Goal: Check status: Check status

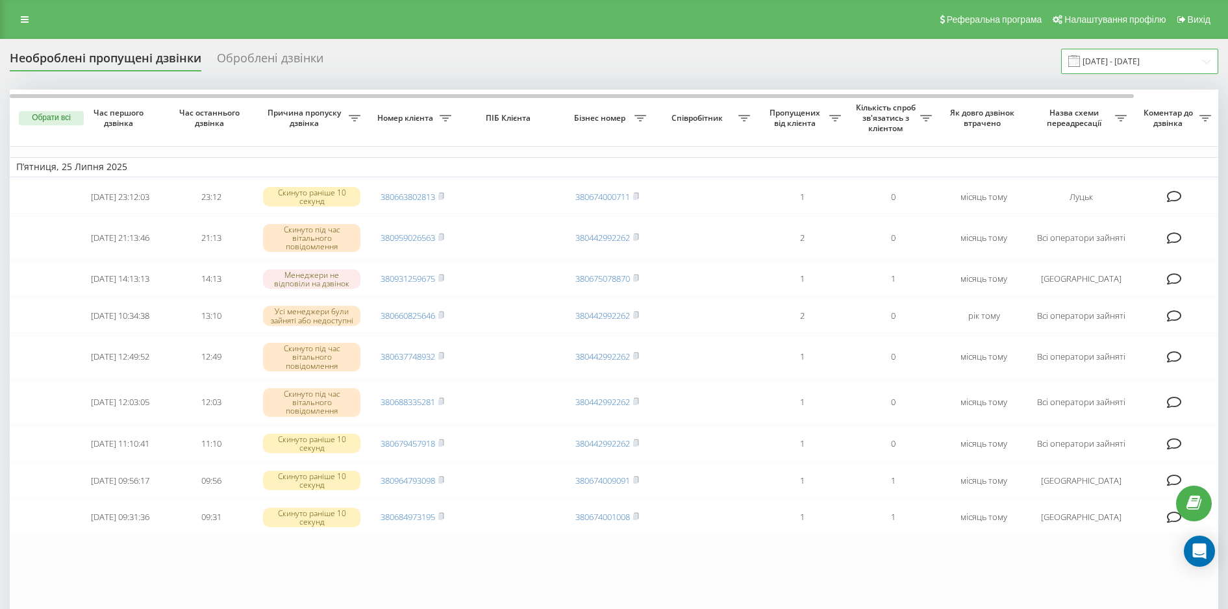
click at [1149, 57] on input "[DATE] - [DATE]" at bounding box center [1139, 61] width 157 height 25
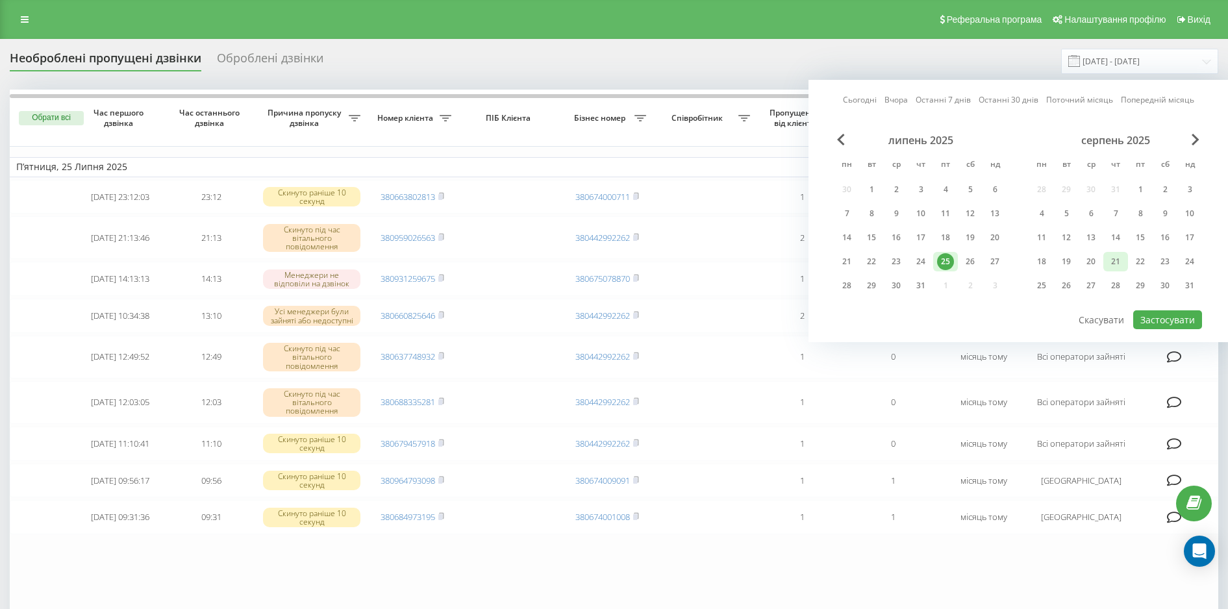
click at [1115, 259] on div "21" at bounding box center [1115, 261] width 17 height 17
click at [1140, 262] on div "22" at bounding box center [1140, 261] width 17 height 17
click at [1118, 265] on div "21" at bounding box center [1115, 261] width 17 height 17
click at [1143, 264] on div "22" at bounding box center [1140, 261] width 17 height 17
click at [859, 100] on link "Сьогодні" at bounding box center [860, 99] width 34 height 12
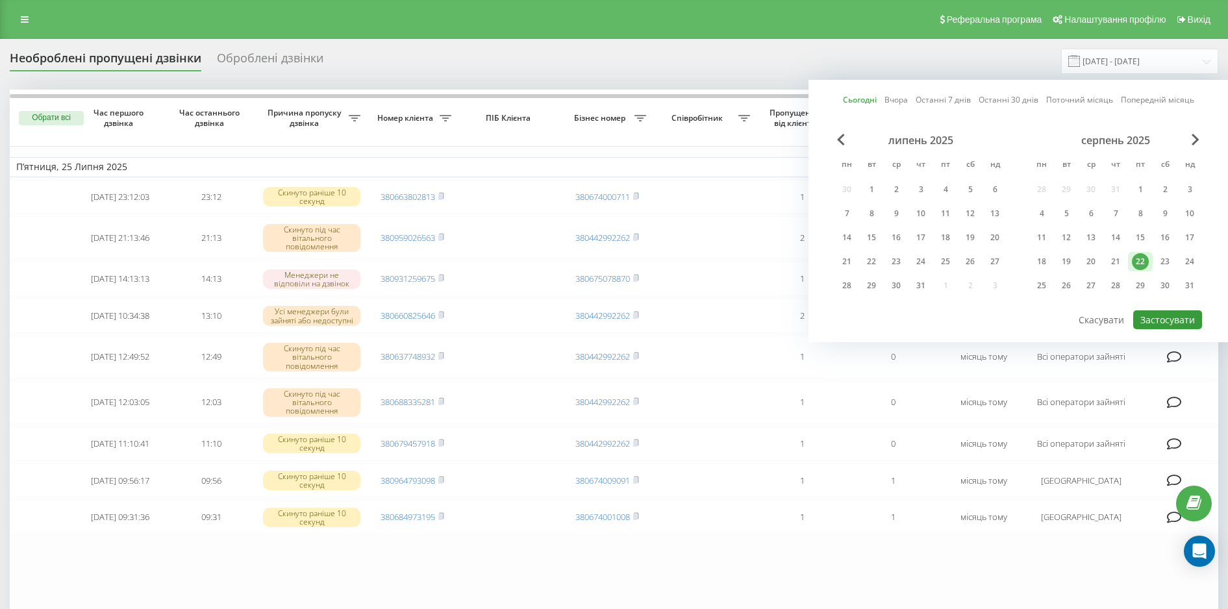
click at [1163, 319] on button "Застосувати" at bounding box center [1167, 319] width 69 height 19
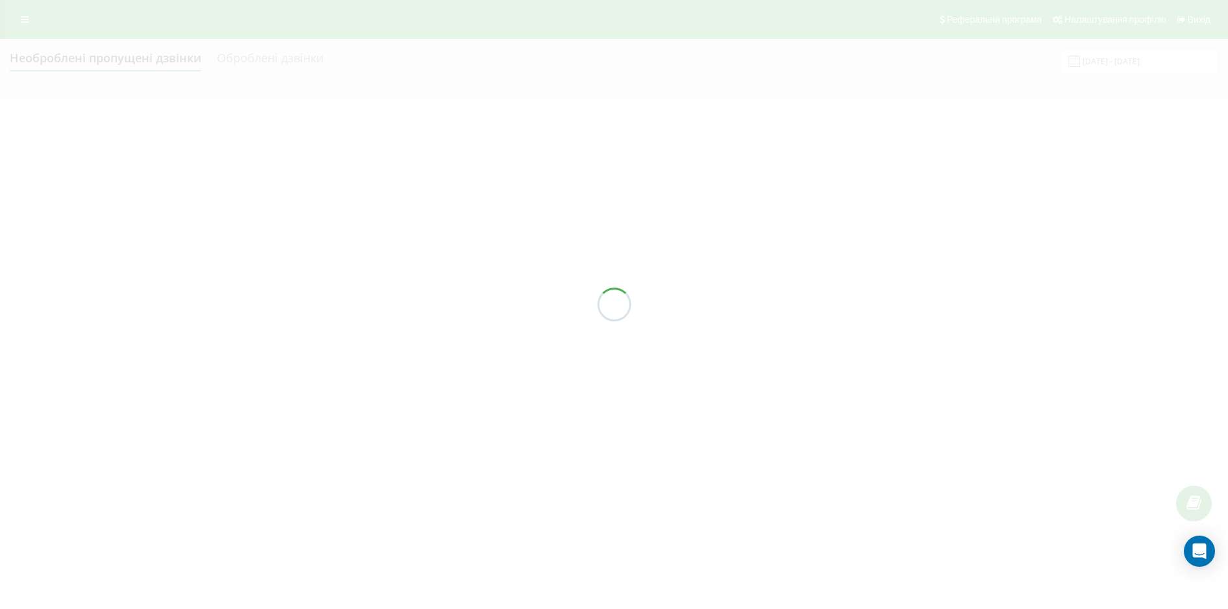
type input "[DATE] - [DATE]"
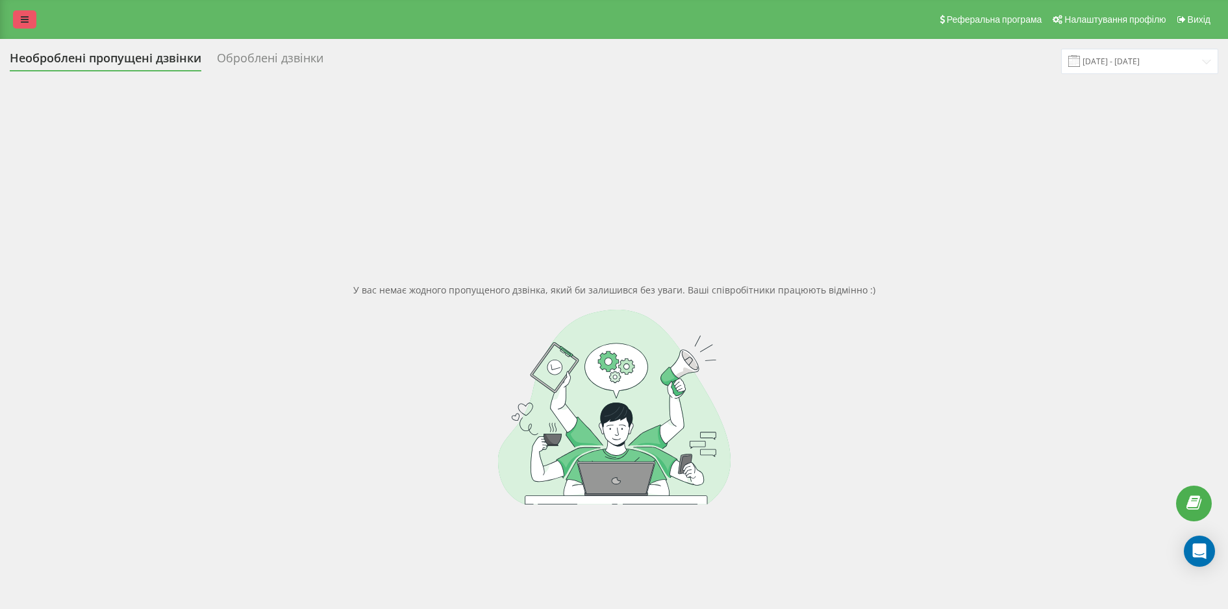
click at [25, 18] on icon at bounding box center [25, 19] width 8 height 9
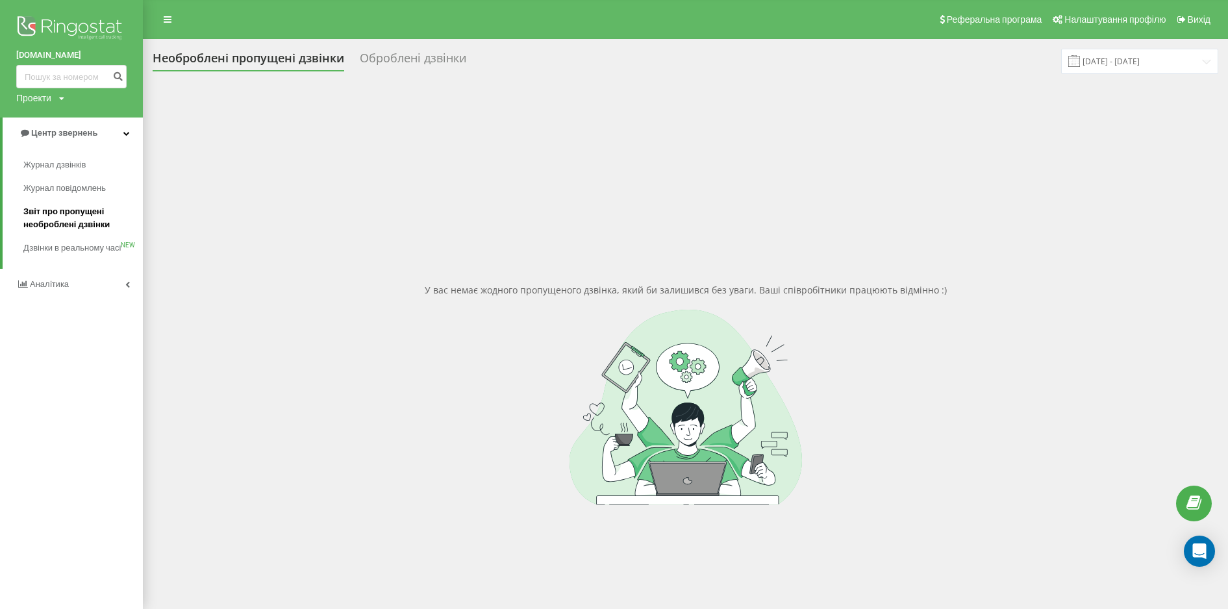
click at [52, 224] on span "Звіт про пропущені необроблені дзвінки" at bounding box center [79, 218] width 113 height 26
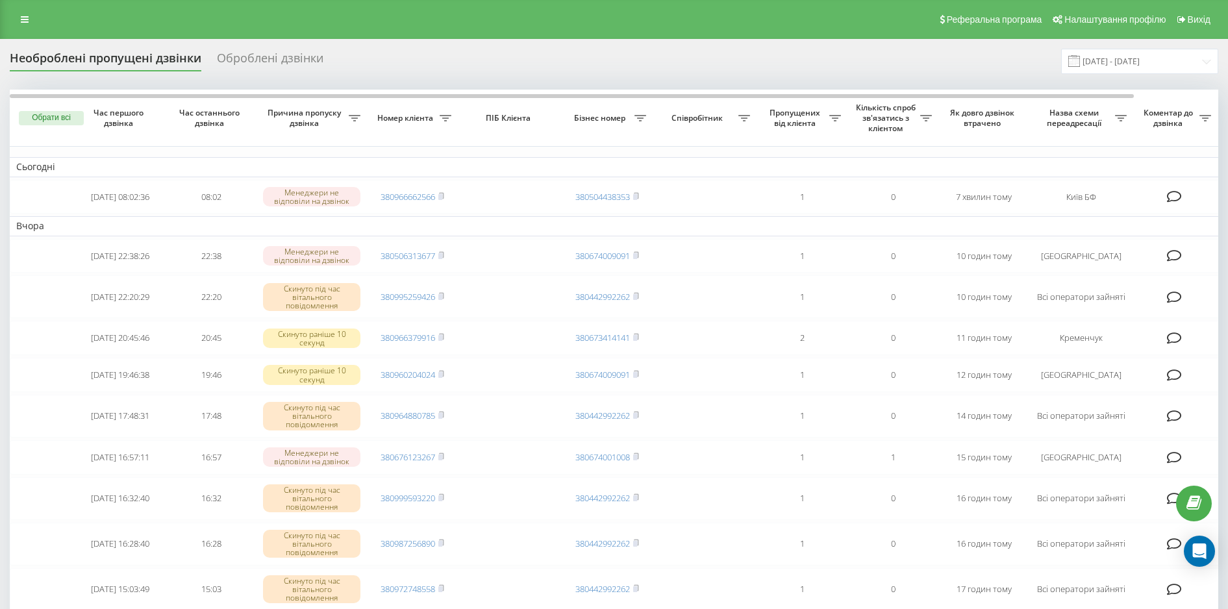
click at [1080, 60] on span at bounding box center [1074, 61] width 12 height 12
click at [1202, 61] on input "[DATE] - [DATE]" at bounding box center [1139, 61] width 157 height 25
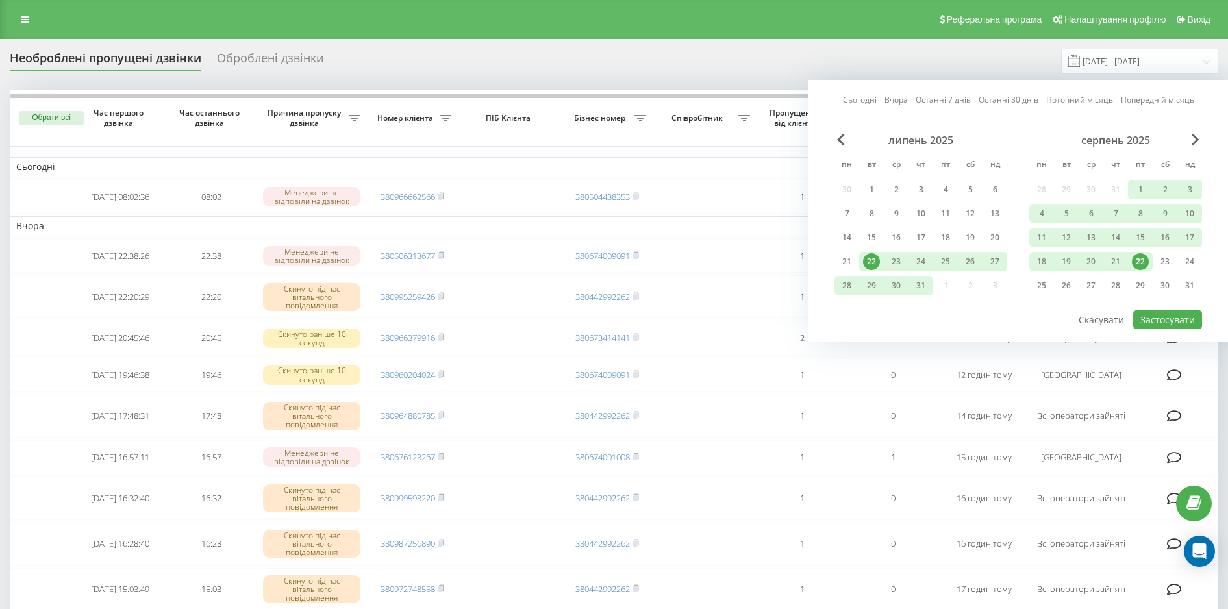
click at [1139, 252] on div "22" at bounding box center [1140, 261] width 25 height 19
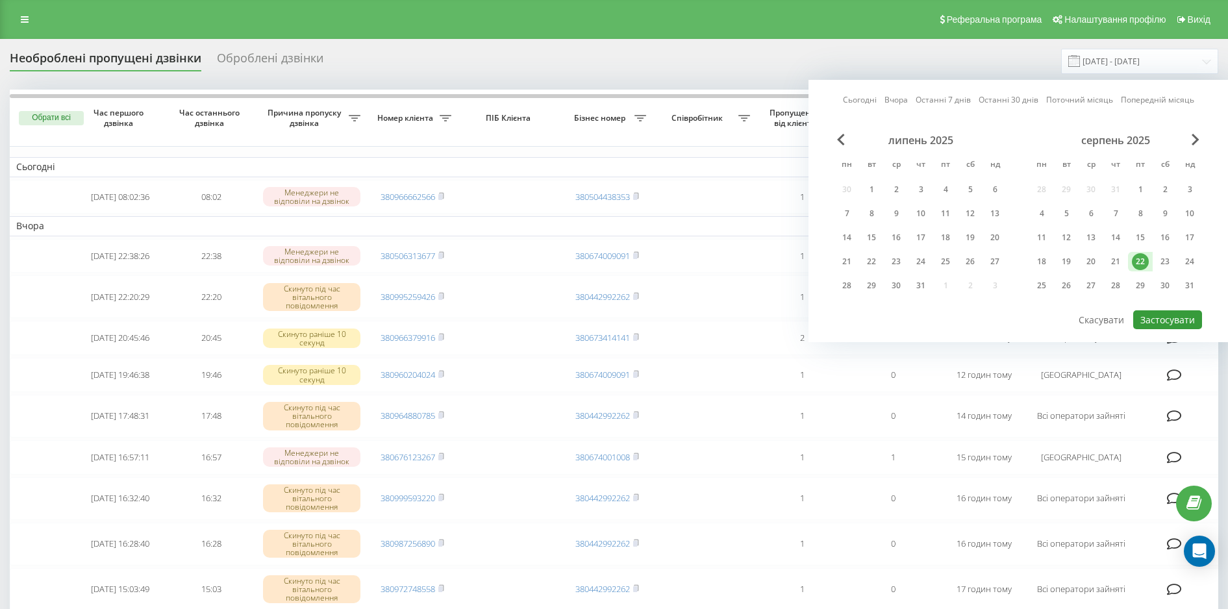
click at [1163, 317] on button "Застосувати" at bounding box center [1167, 319] width 69 height 19
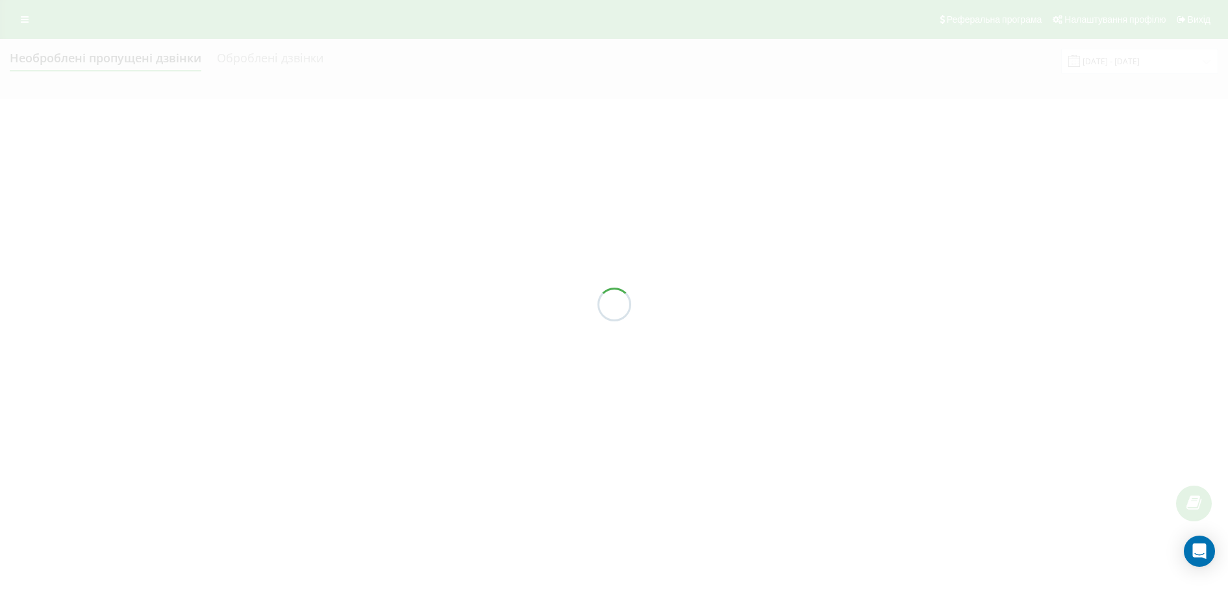
type input "[DATE] - [DATE]"
